Goal: Find specific page/section: Find specific page/section

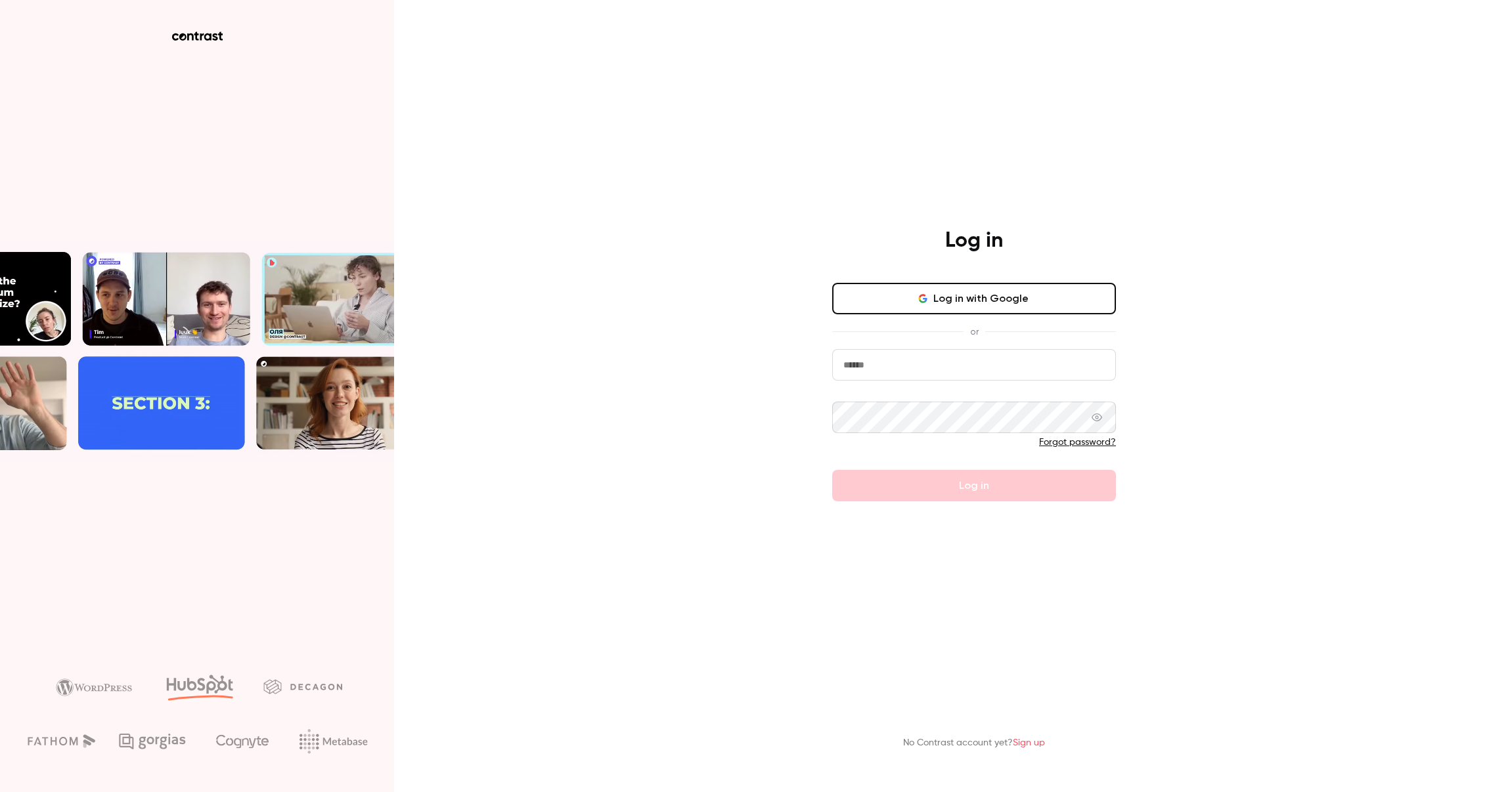
click at [861, 362] on input "email" at bounding box center [974, 365] width 283 height 31
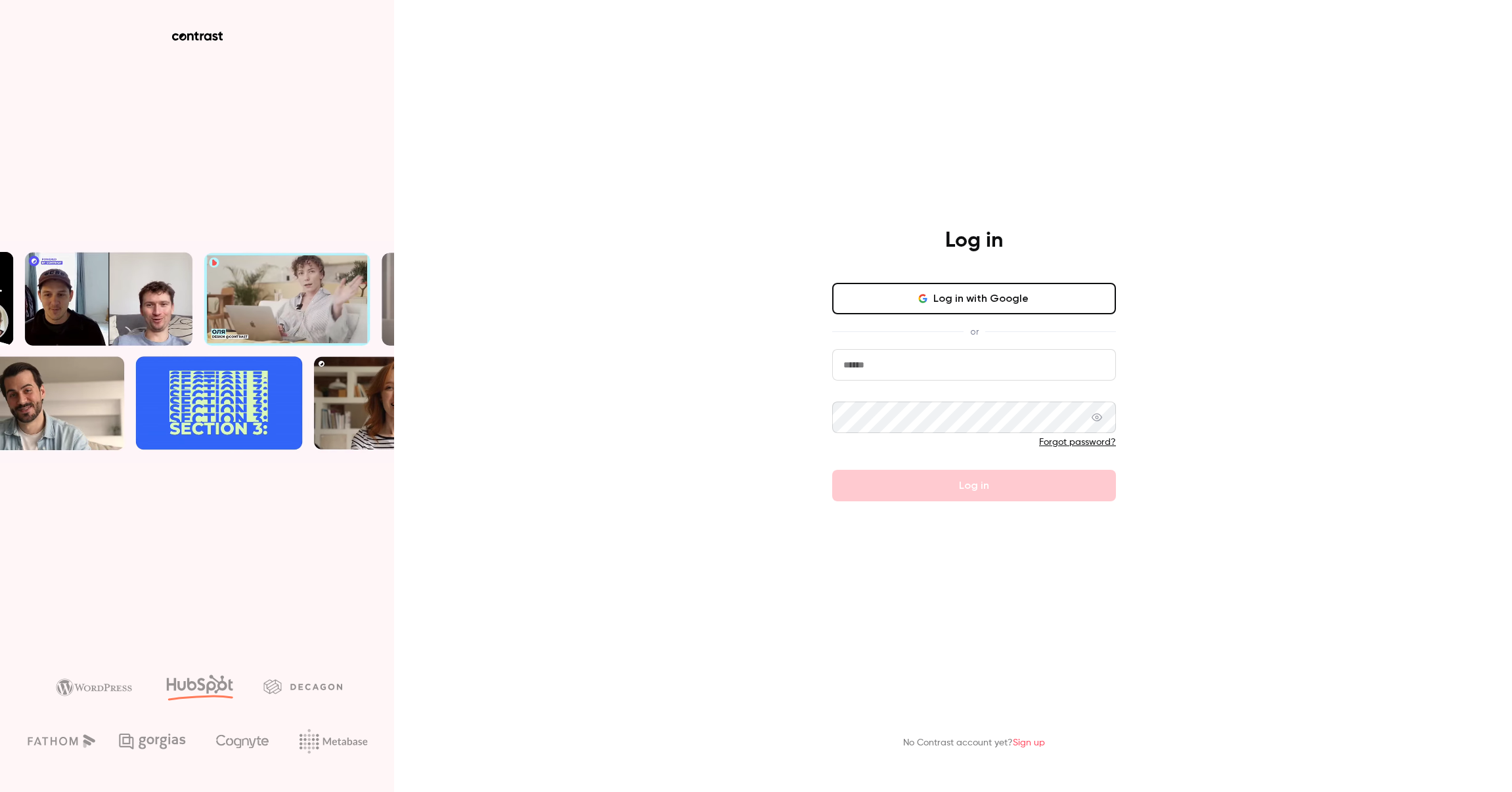
type input "**********"
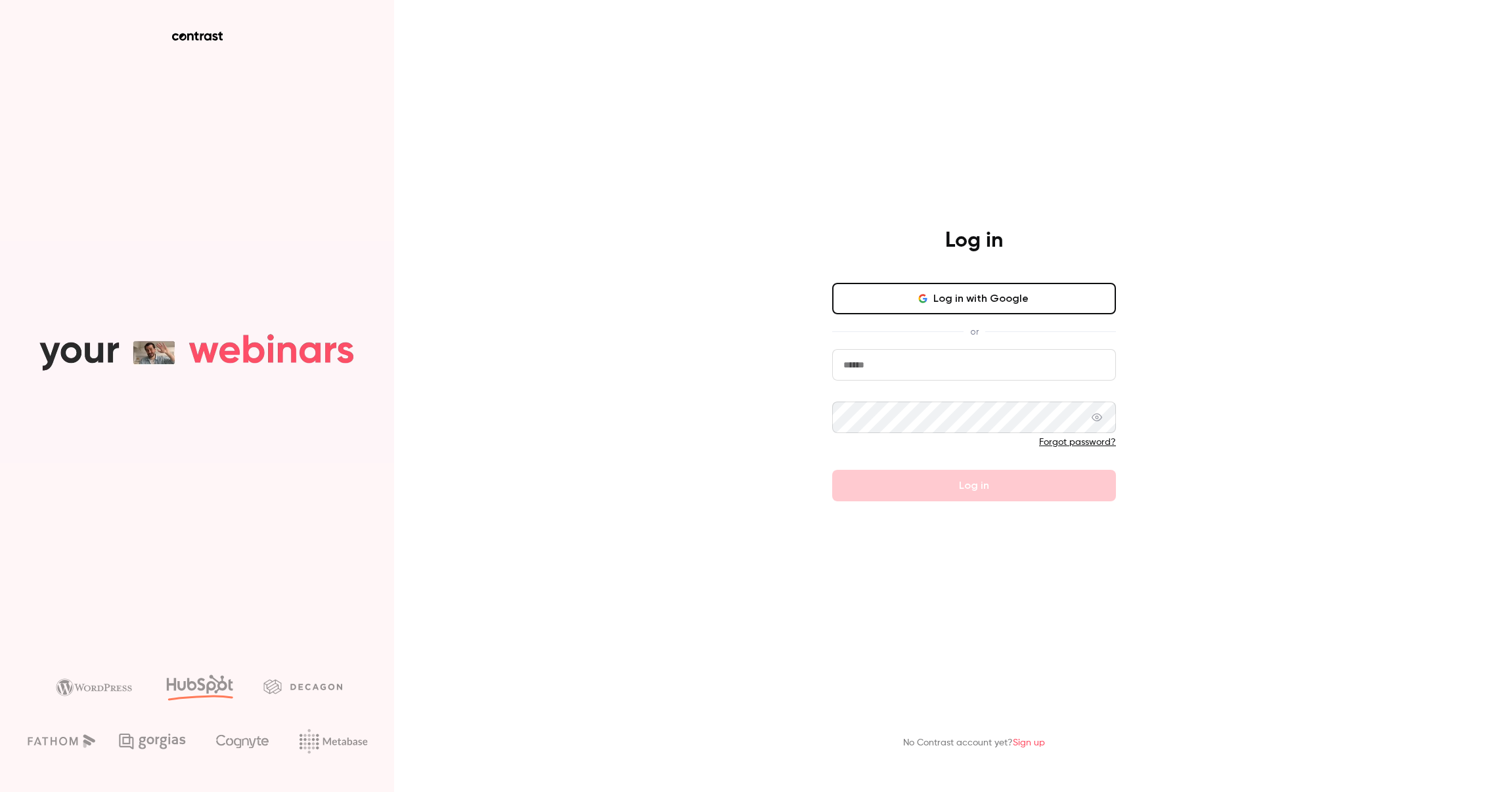
click at [968, 297] on button "Log in with Google" at bounding box center [974, 298] width 283 height 31
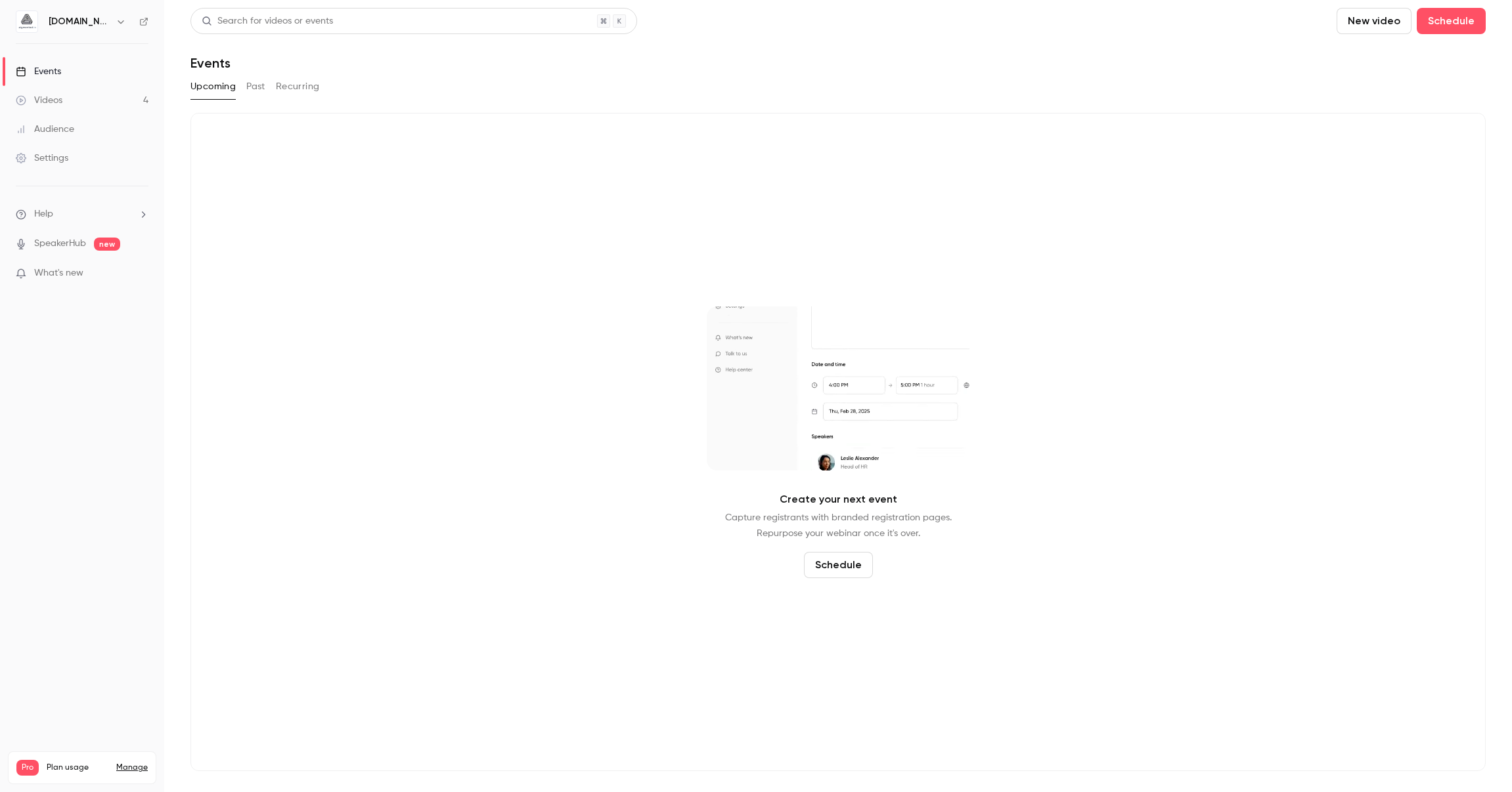
click at [65, 129] on div "Audience" at bounding box center [46, 130] width 59 height 13
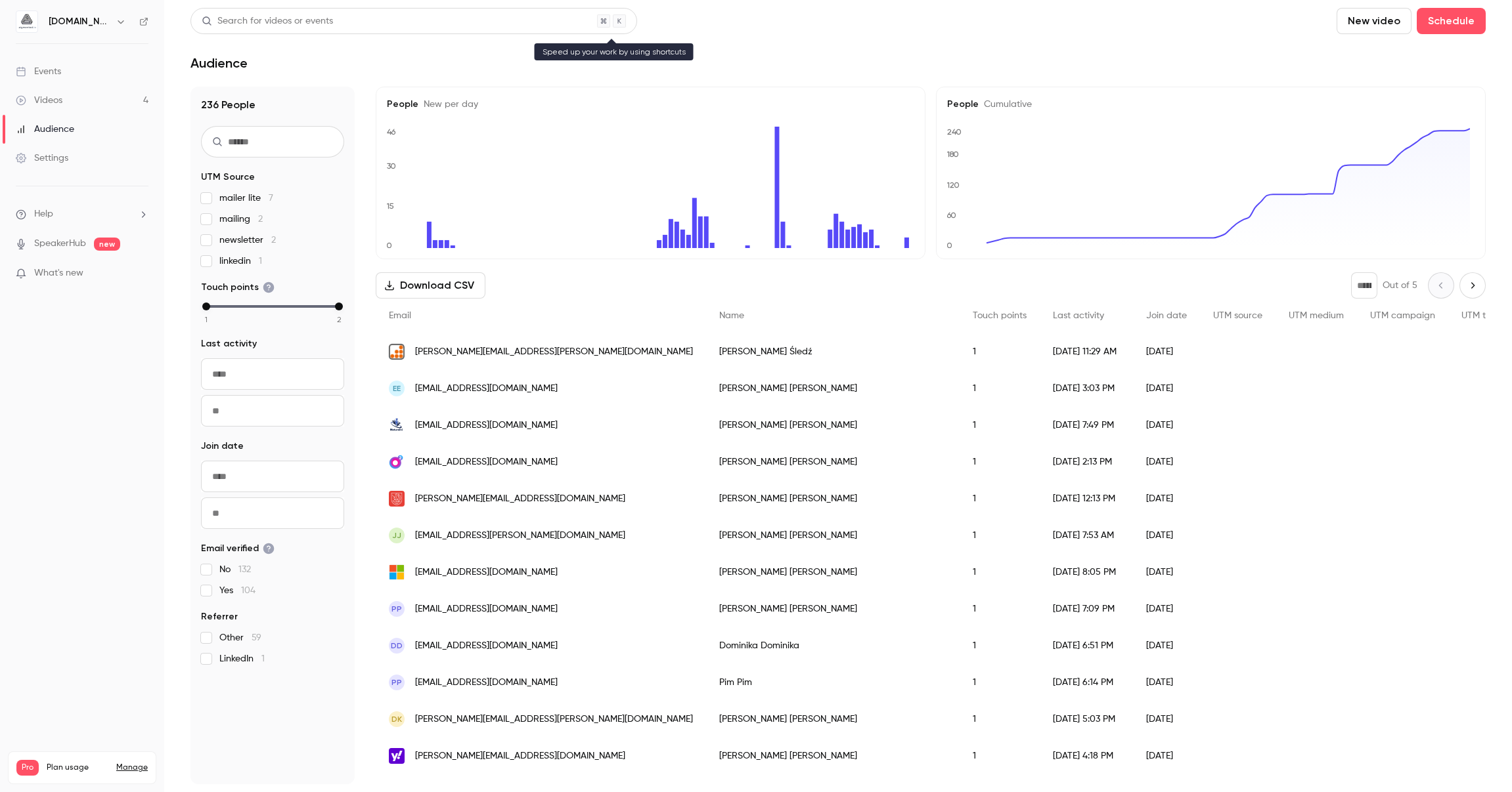
click at [397, 20] on div "Search for videos or events" at bounding box center [413, 21] width 446 height 27
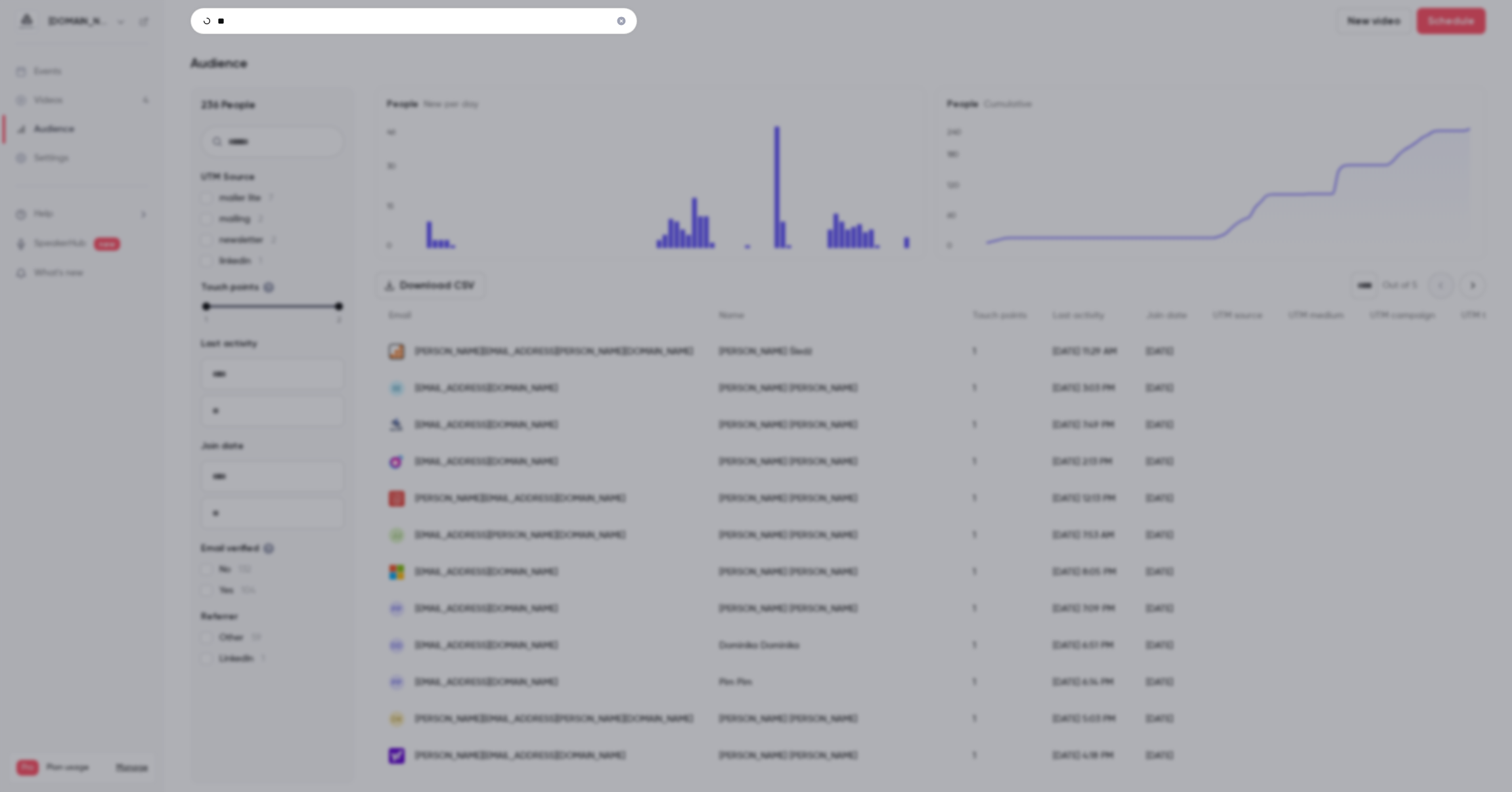
type input "*"
type input "********"
click at [597, 83] on div "********" at bounding box center [756, 396] width 1512 height 792
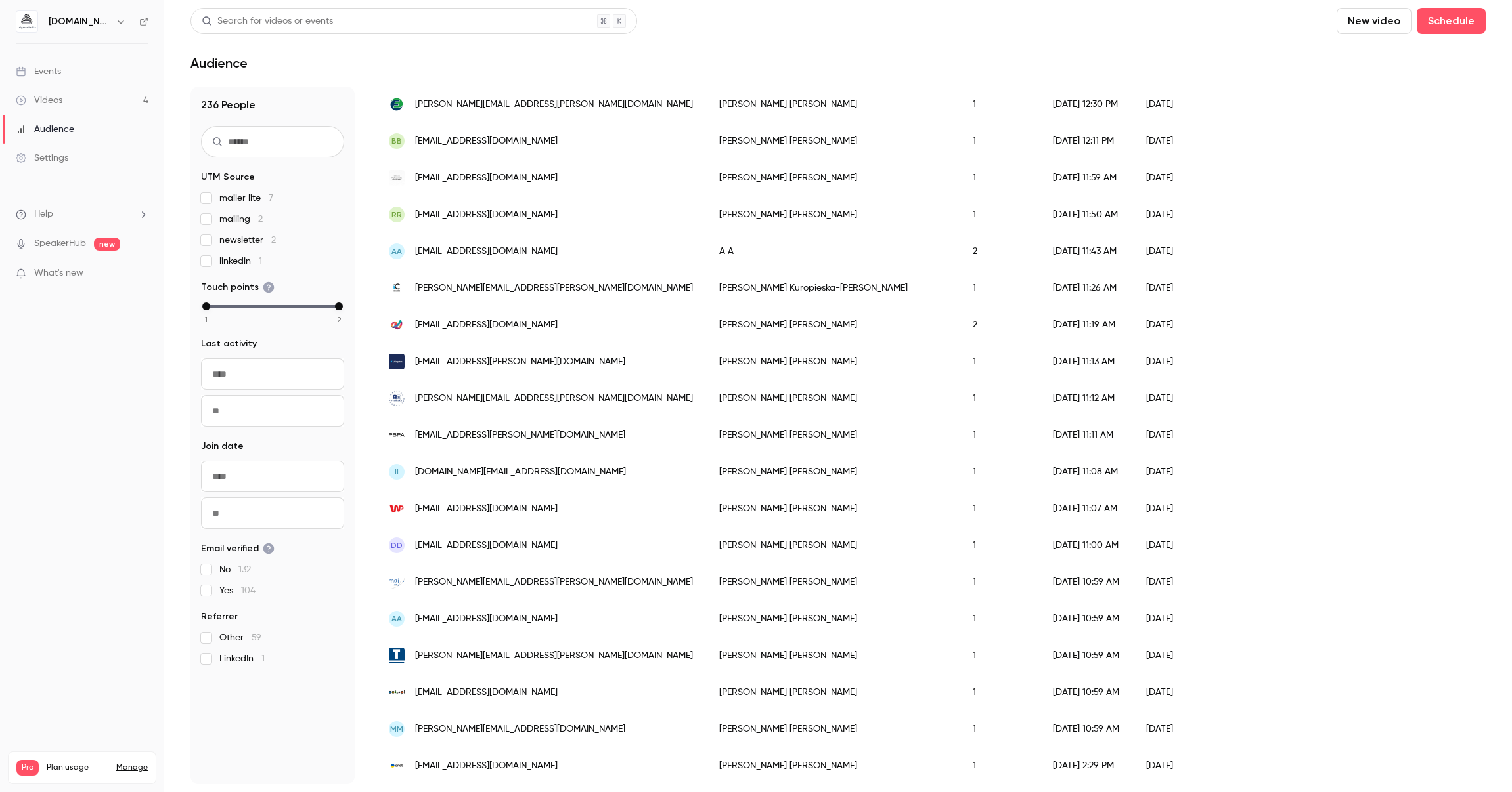
scroll to position [1386, 0]
click at [85, 99] on link "Videos 4" at bounding box center [82, 100] width 164 height 28
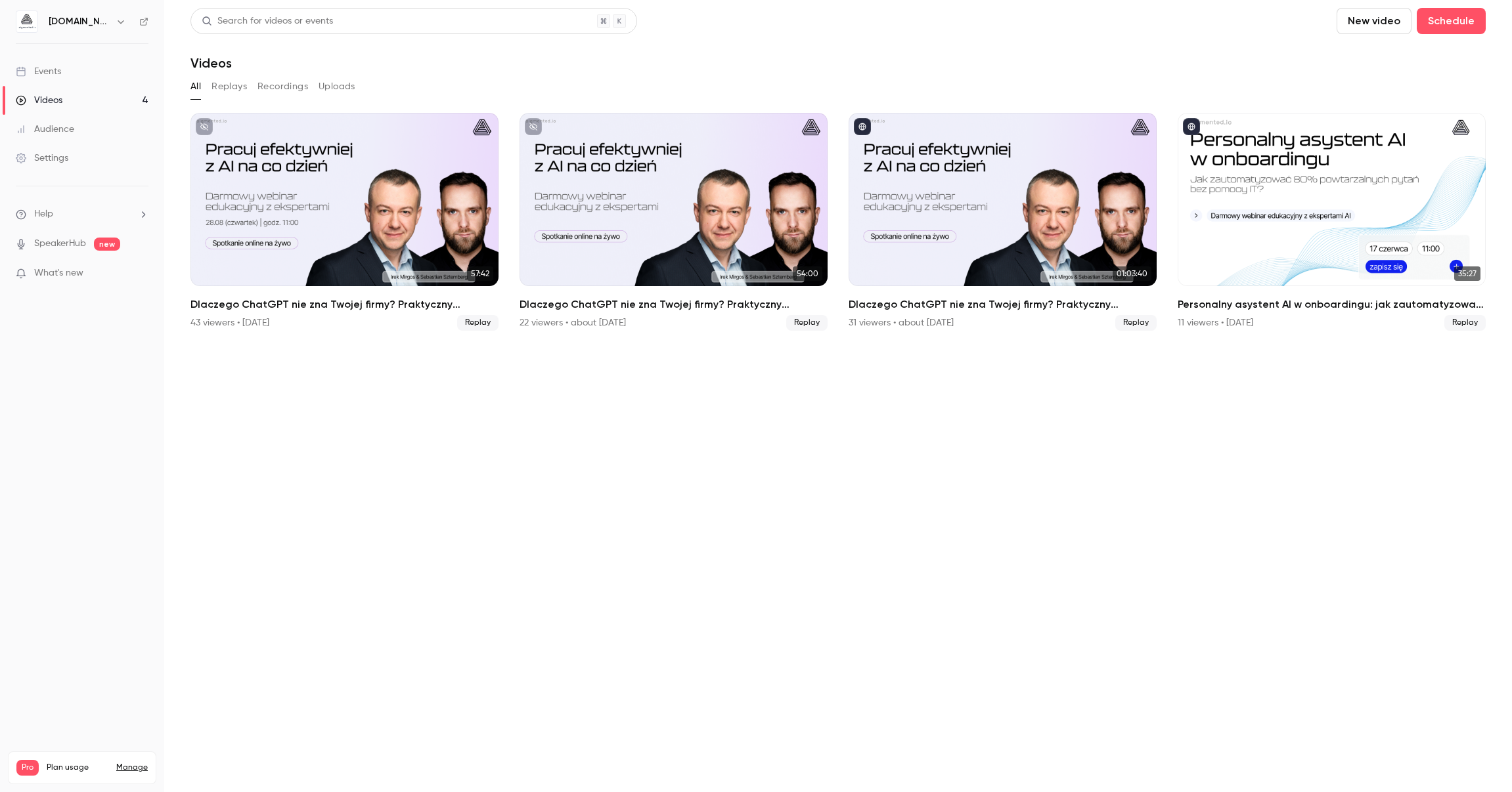
click at [45, 123] on div "Audience" at bounding box center [46, 130] width 59 height 13
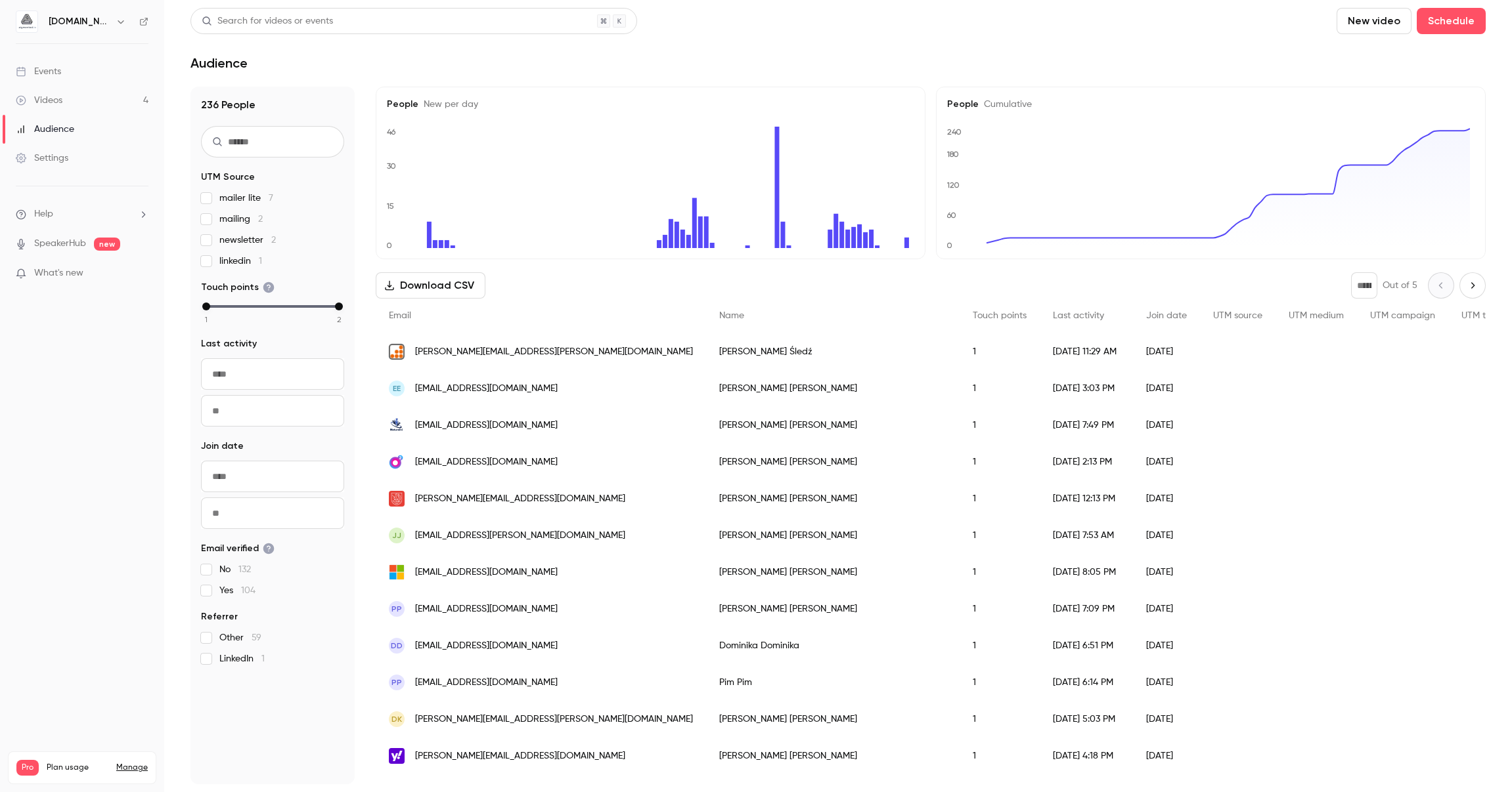
click at [1464, 292] on button "Next page" at bounding box center [1472, 285] width 27 height 27
type input "*"
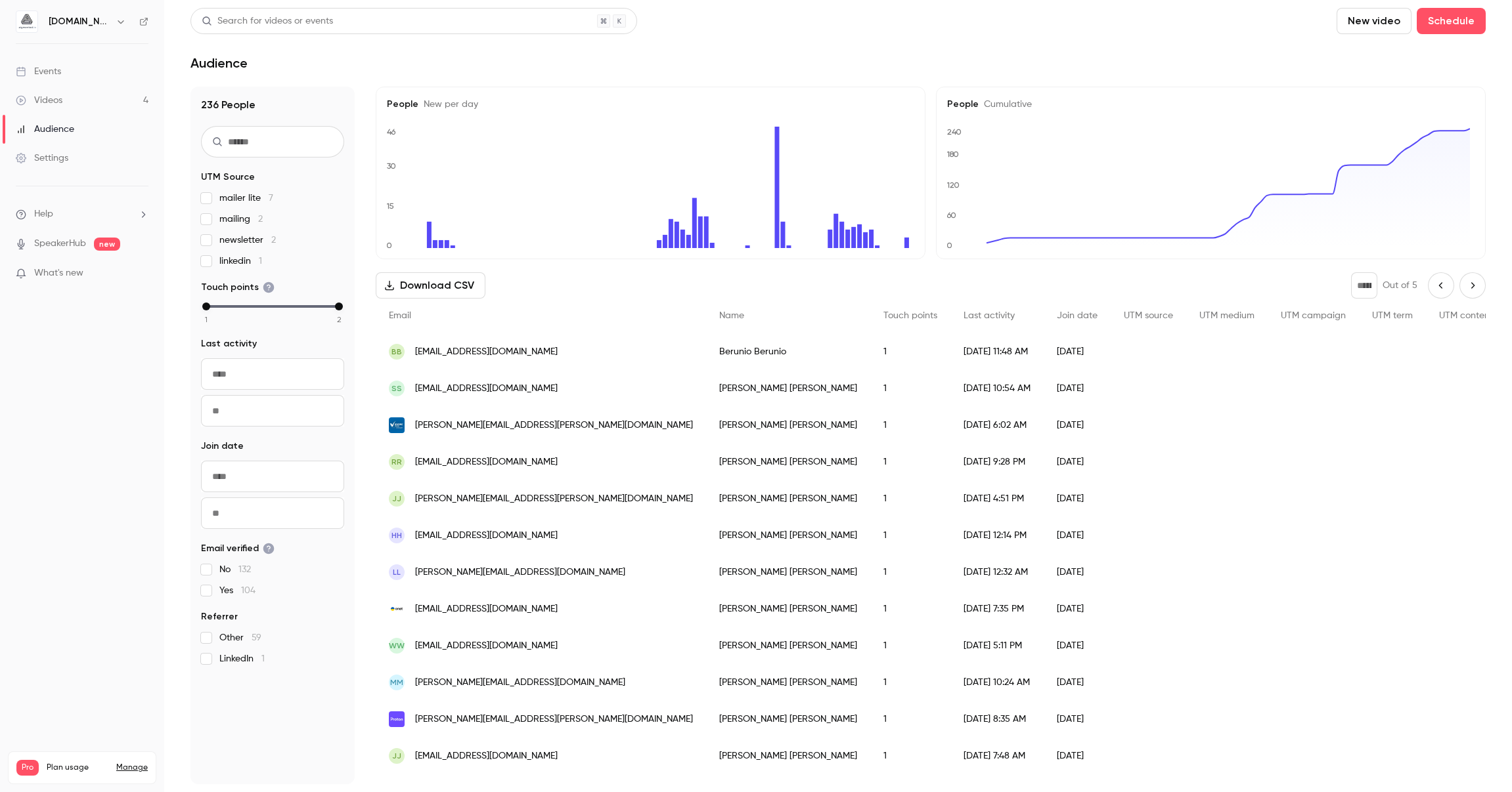
click at [1465, 289] on icon "Next page" at bounding box center [1471, 285] width 14 height 10
type input "*"
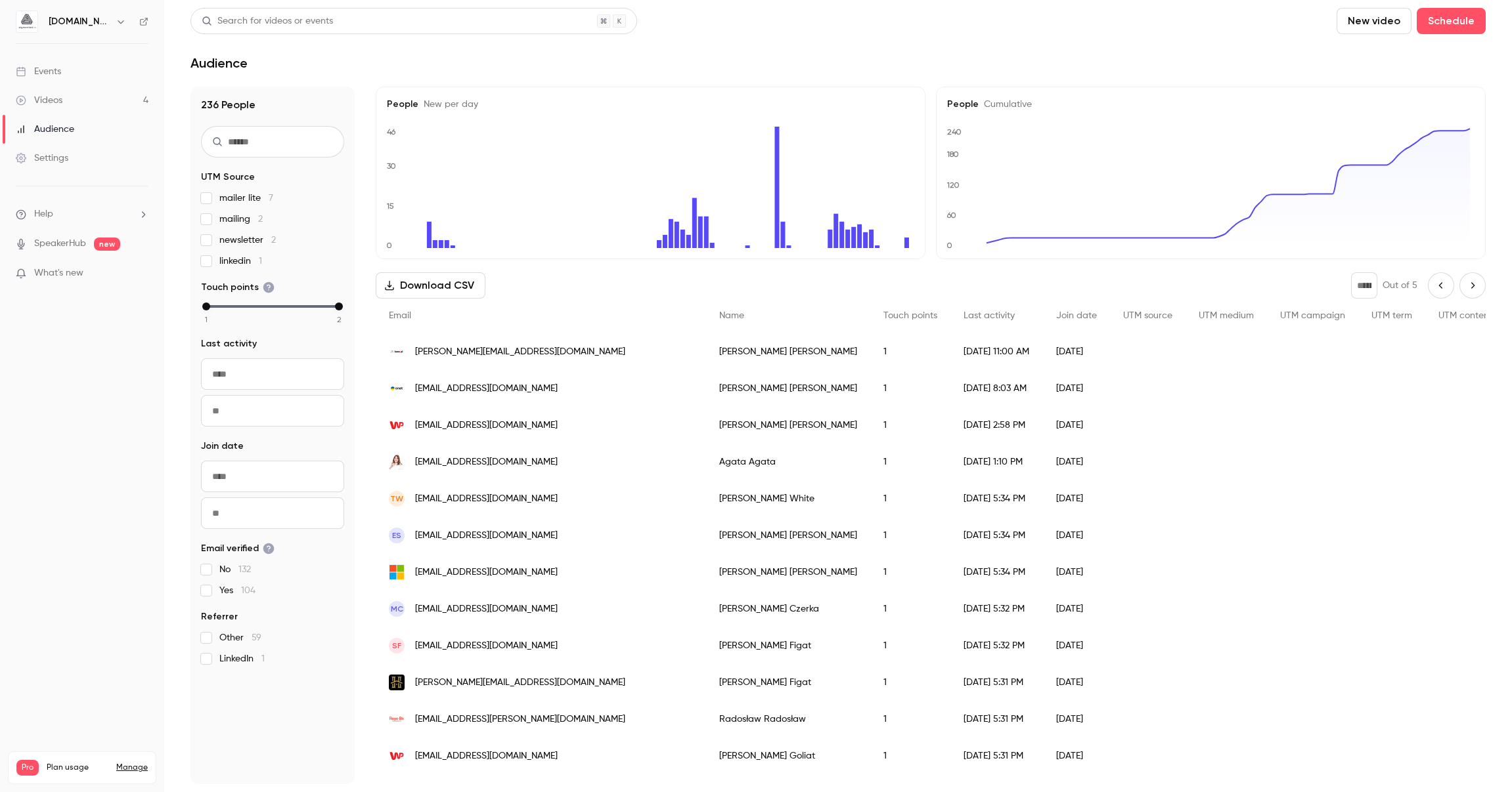
scroll to position [1387, 0]
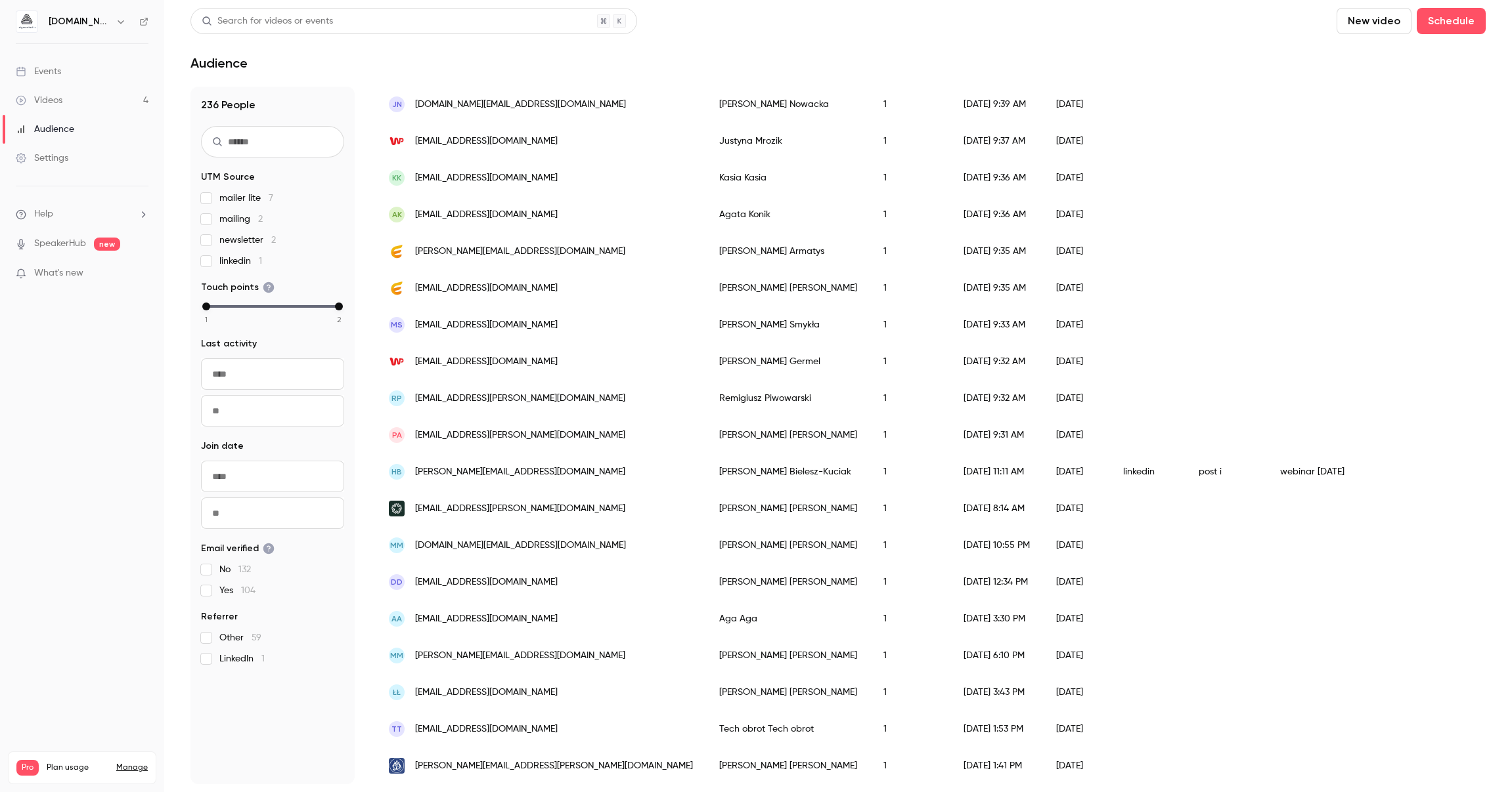
click at [734, 691] on div "[PERSON_NAME] [PERSON_NAME]" at bounding box center [788, 692] width 164 height 37
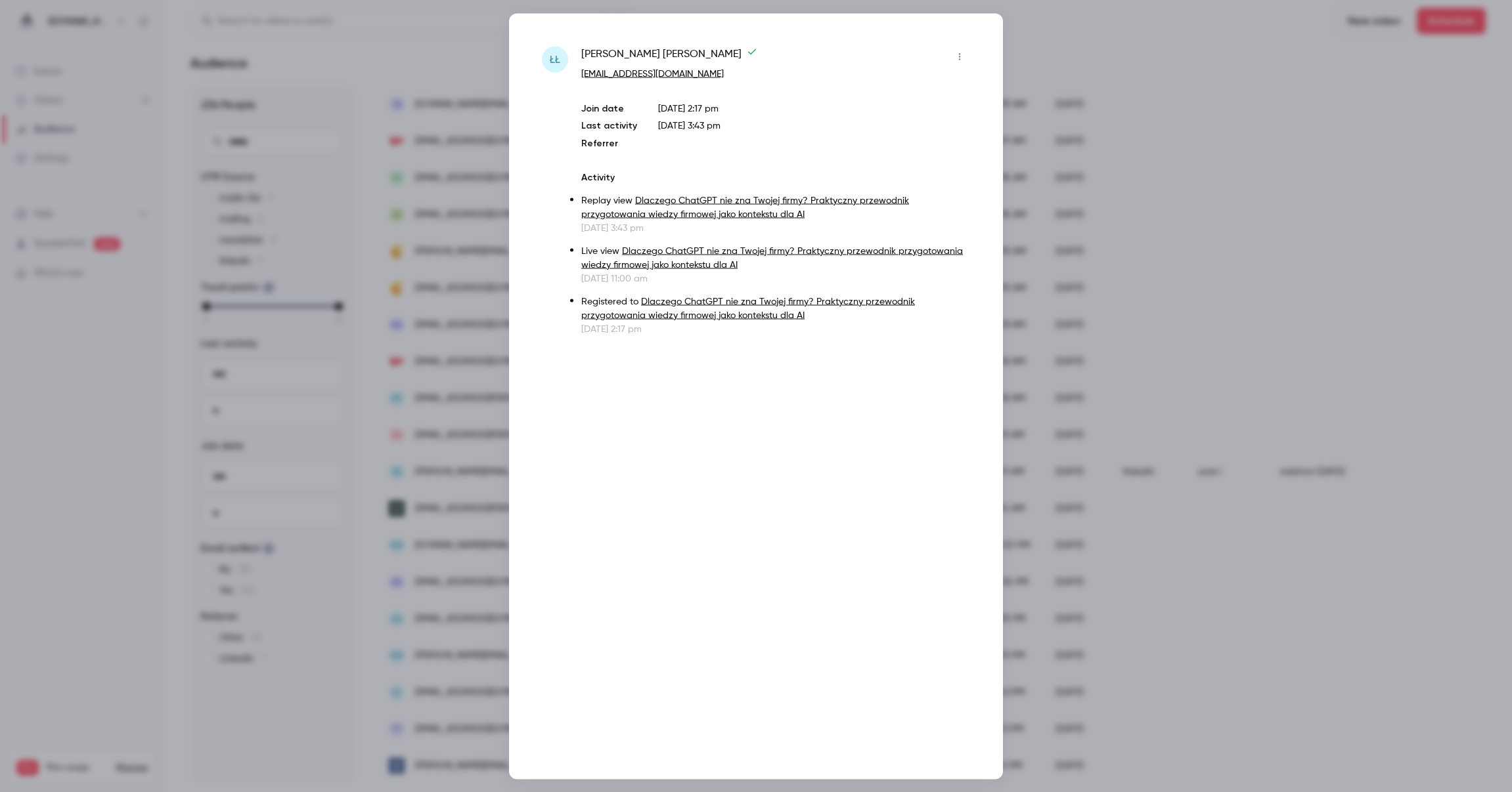
click at [1384, 260] on div at bounding box center [756, 396] width 1512 height 792
